Goal: Information Seeking & Learning: Learn about a topic

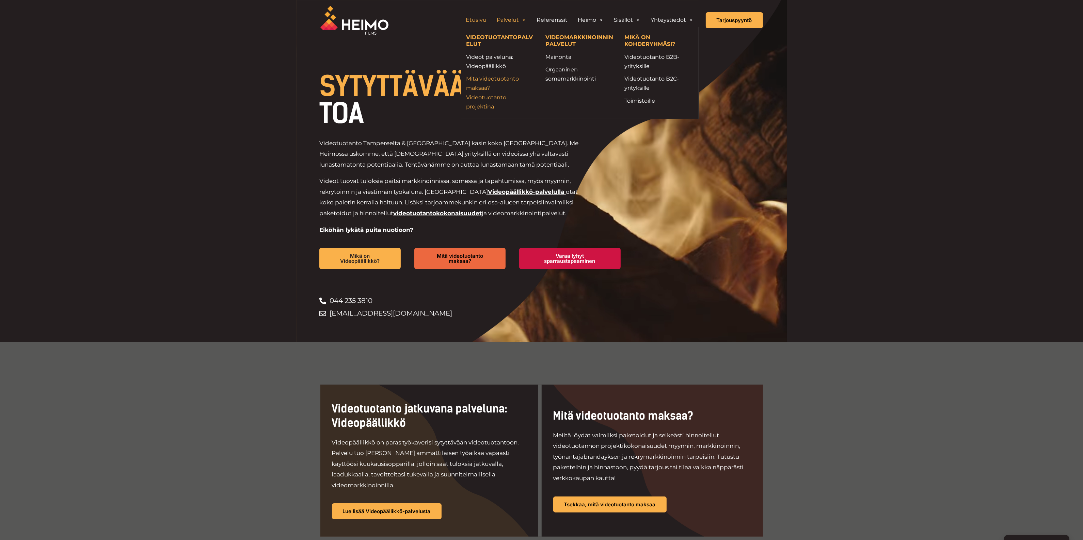
click at [480, 84] on link "Mitä videotuotanto maksaa? Videotuotanto projektina" at bounding box center [500, 92] width 69 height 37
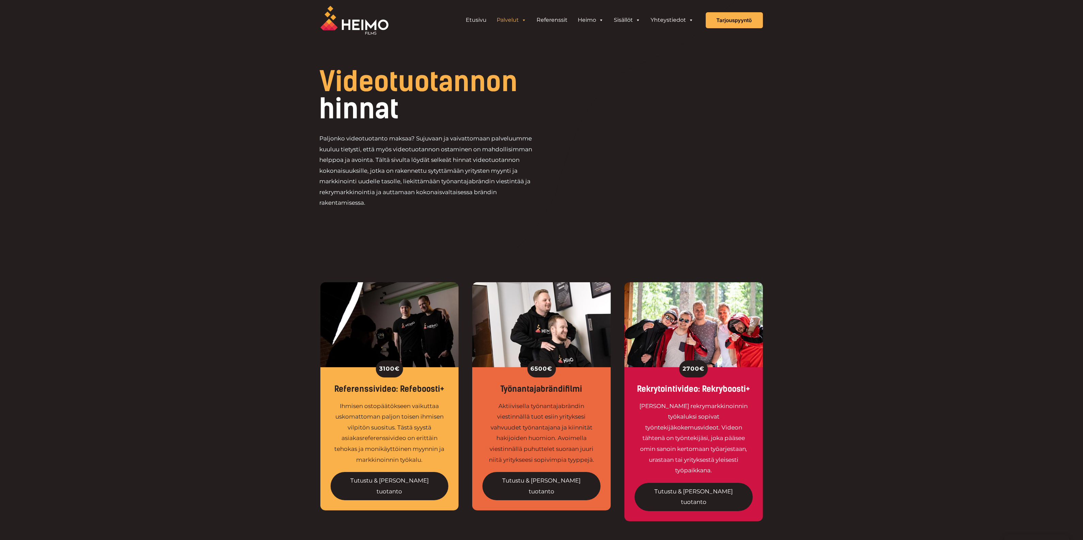
click at [509, 21] on link "Palvelut" at bounding box center [512, 20] width 40 height 14
click at [554, 16] on link "Referenssit" at bounding box center [552, 20] width 41 height 14
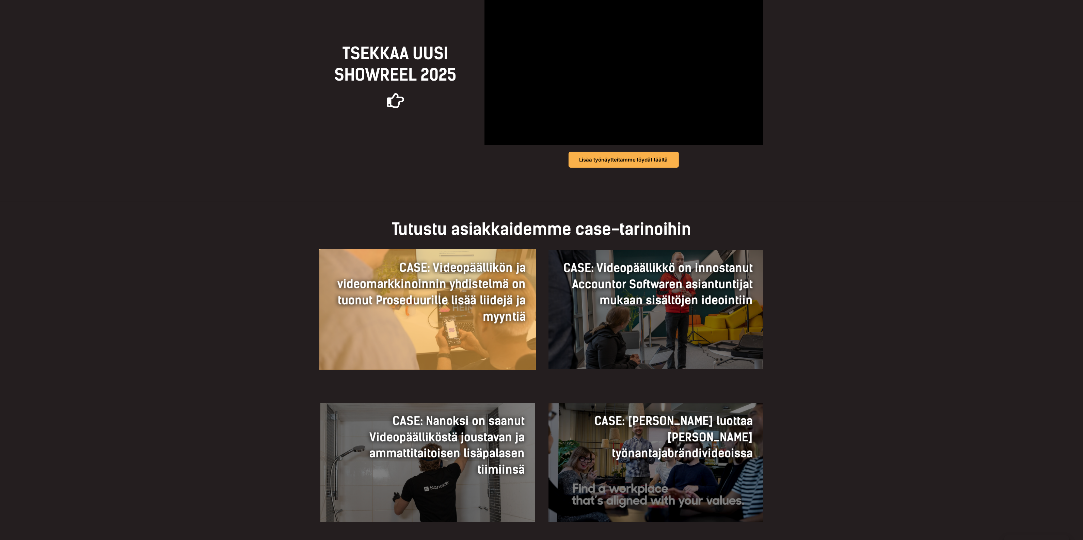
scroll to position [298, 0]
